Goal: Task Accomplishment & Management: Complete application form

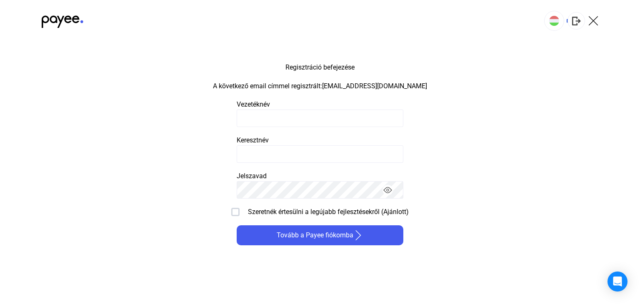
type input "******"
click at [280, 118] on input at bounding box center [320, 119] width 167 height 18
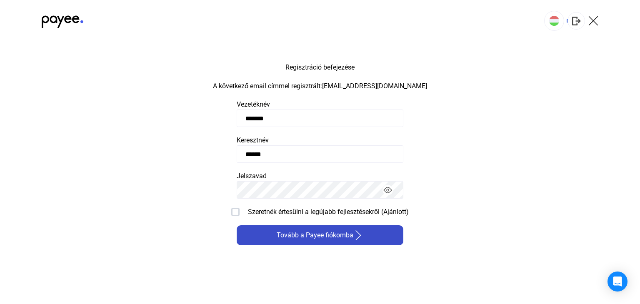
type input "*******"
click at [299, 235] on font "Tovább a Payee fiókomba" at bounding box center [315, 235] width 77 height 8
